Goal: Information Seeking & Learning: Learn about a topic

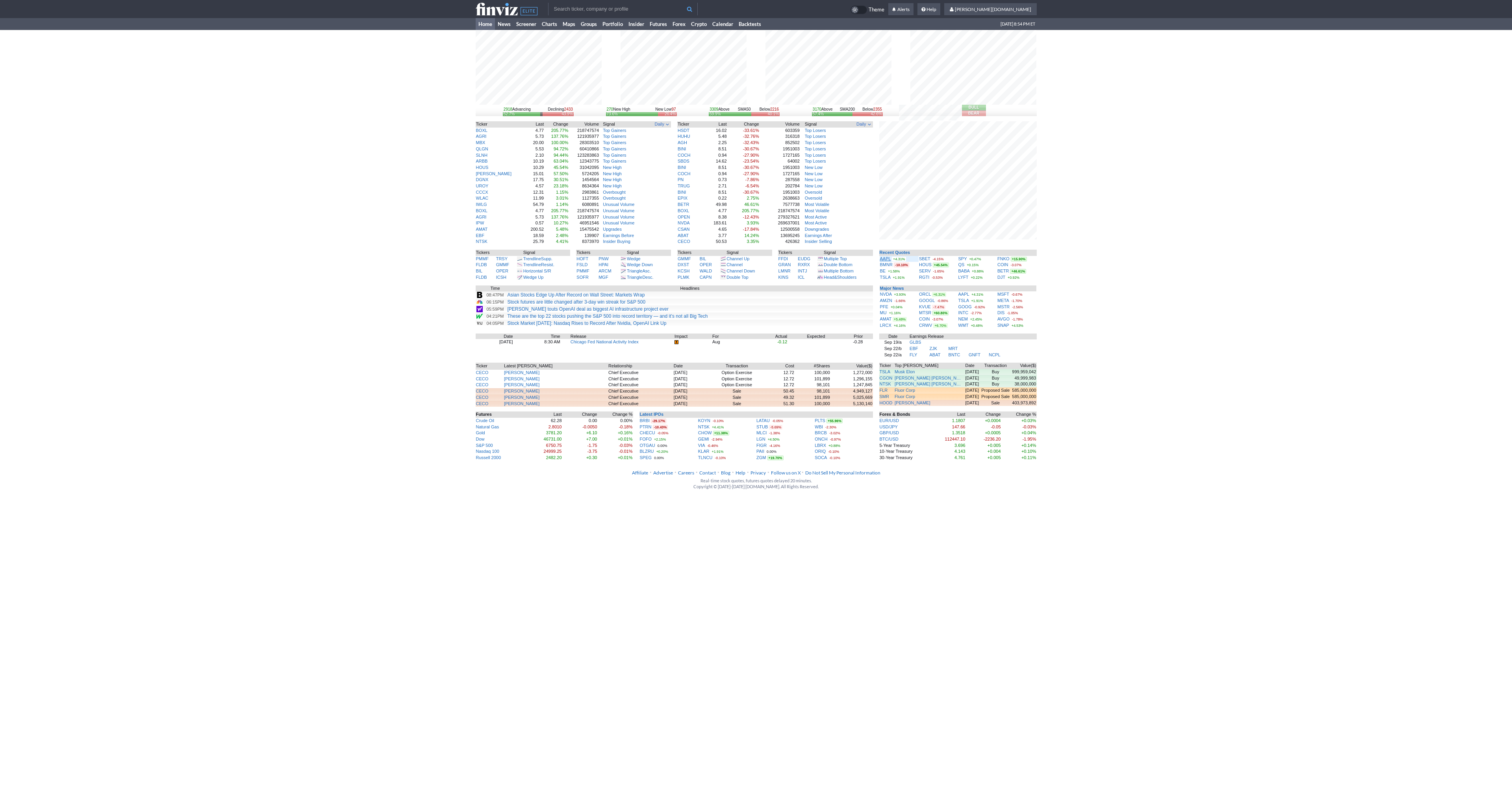
click at [750, 258] on link "AAPL" at bounding box center [886, 259] width 11 height 5
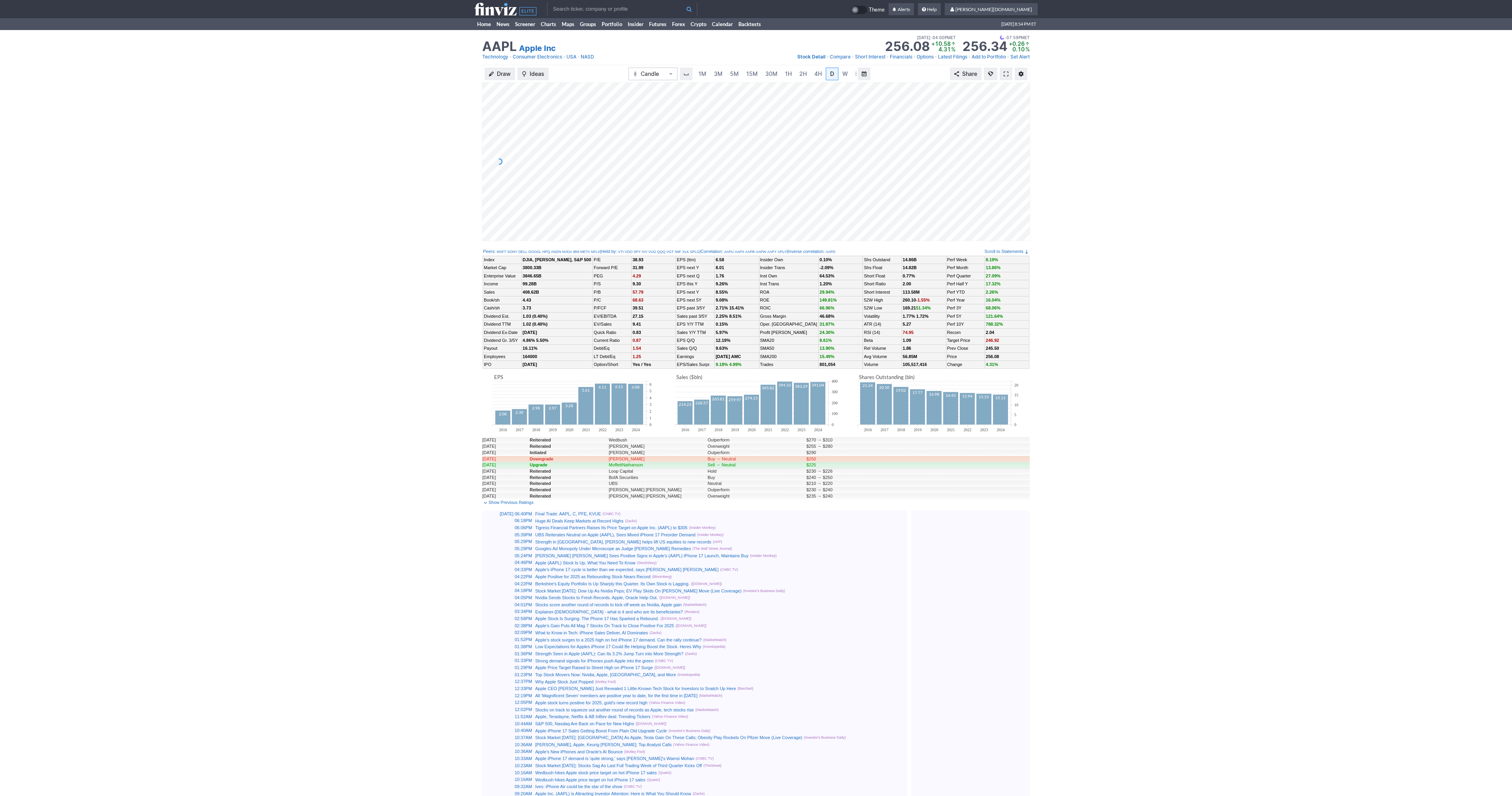
scroll to position [0, 8]
click at [1008, 74] on span at bounding box center [1006, 74] width 5 height 6
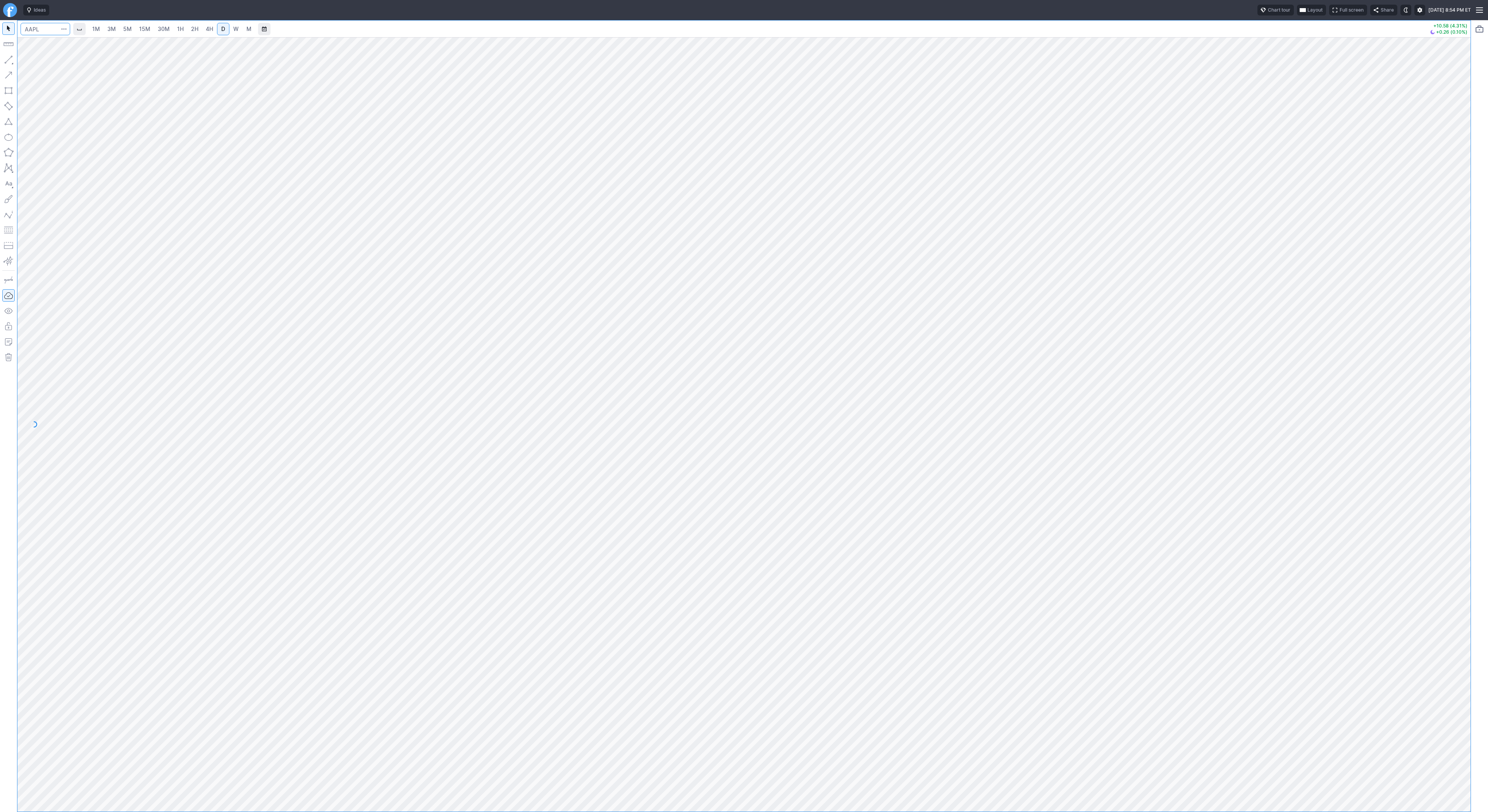
click at [38, 27] on input "Search" at bounding box center [45, 29] width 49 height 13
type input "btcusd"
click at [47, 43] on span "BTCUSD" at bounding box center [42, 45] width 20 height 6
click at [0, 144] on html "Ideas Chart tour Layout Full screen Share [DATE] 8:54 PM ET 1M 3M 5M 15M 30M 1H…" at bounding box center [744, 406] width 1488 height 812
click at [111, 33] on link "3M" at bounding box center [111, 29] width 15 height 13
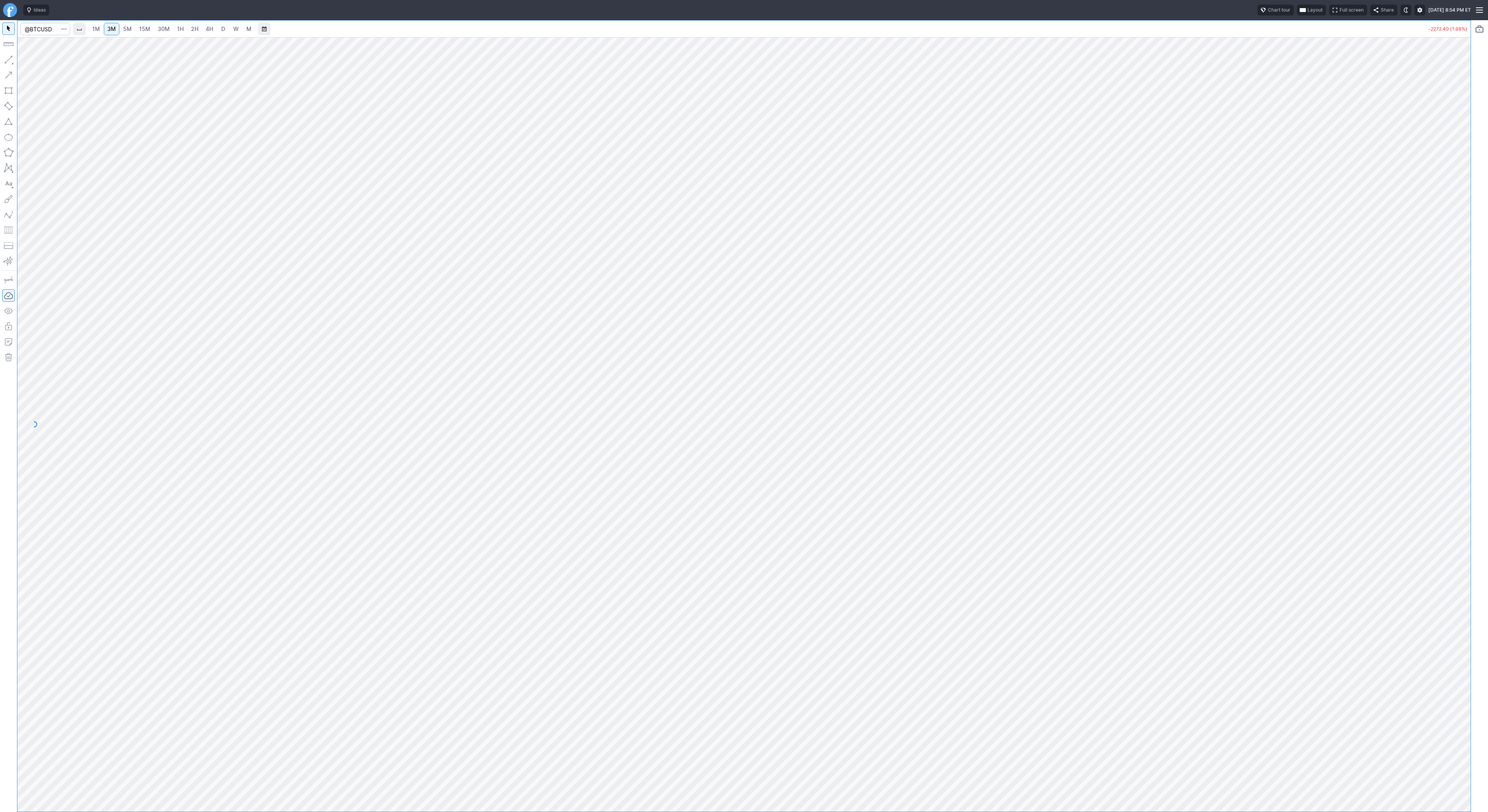
click at [175, 35] on div "1M 3M 5M 15M 30M 1H 2H 4H D W M" at bounding box center [172, 29] width 168 height 14
click at [193, 29] on span "2H" at bounding box center [194, 29] width 7 height 7
click at [207, 29] on span "4H" at bounding box center [209, 29] width 7 height 7
click at [230, 29] on link "W" at bounding box center [236, 29] width 13 height 13
click at [217, 29] on link "D" at bounding box center [223, 29] width 13 height 13
